Goal: Information Seeking & Learning: Learn about a topic

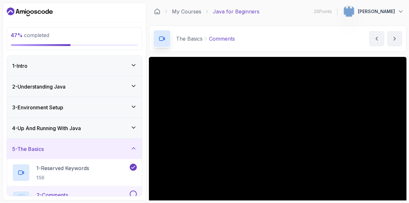
scroll to position [20, 0]
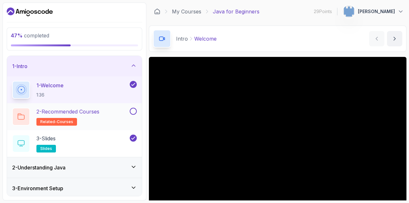
click at [133, 111] on button at bounding box center [133, 111] width 7 height 7
click at [138, 66] on div "1 - Intro" at bounding box center [74, 66] width 135 height 20
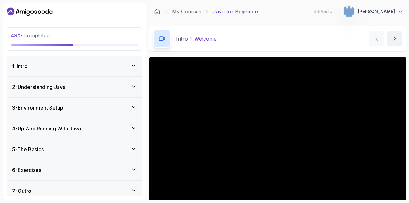
scroll to position [5, 0]
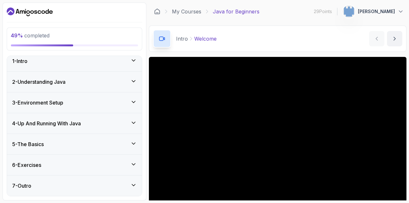
click at [70, 139] on div "5 - The Basics" at bounding box center [74, 144] width 135 height 20
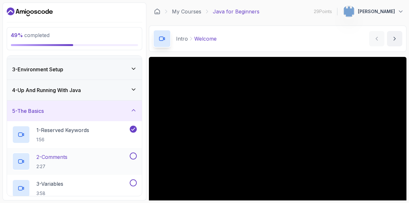
scroll to position [40, 0]
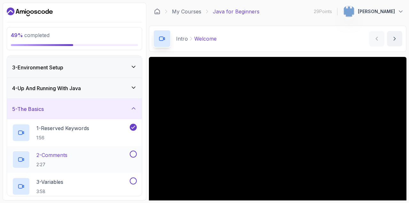
click at [58, 153] on p "2 - Comments" at bounding box center [51, 155] width 31 height 8
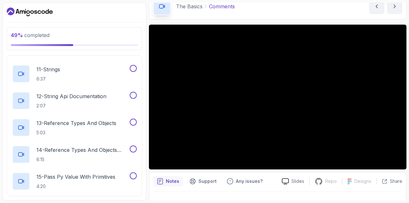
scroll to position [32, 0]
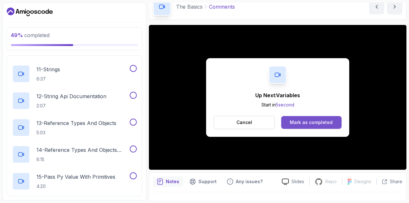
click at [302, 125] on div "Mark as completed" at bounding box center [311, 122] width 43 height 6
